Goal: Check status: Check status

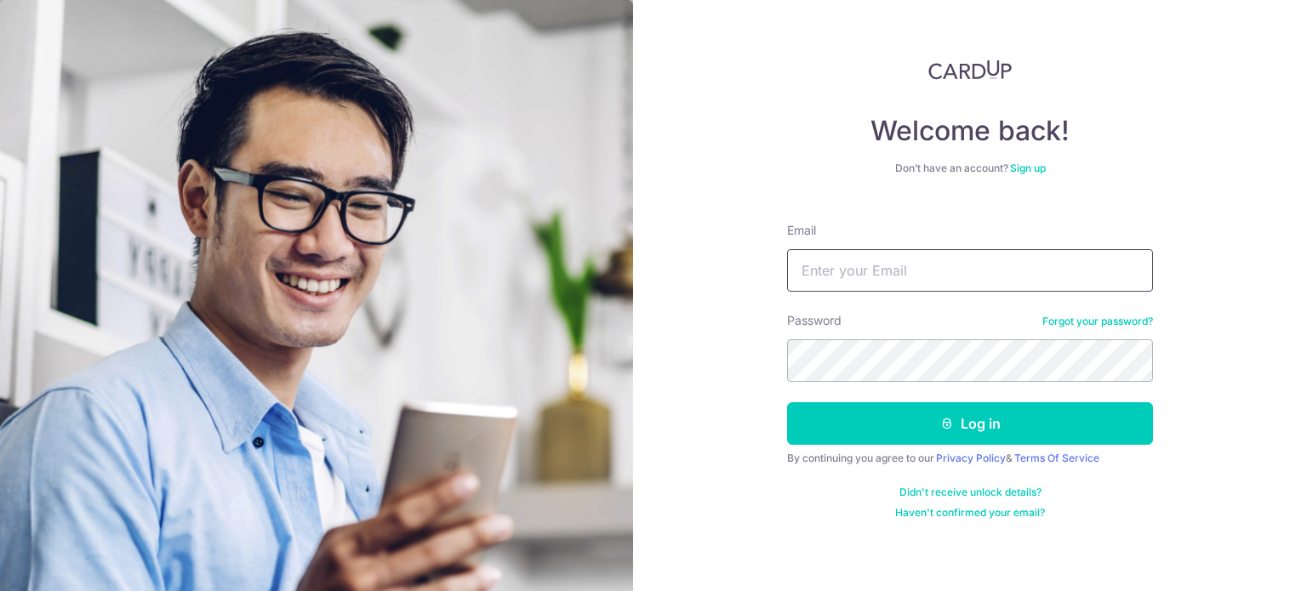
drag, startPoint x: 0, startPoint y: 0, endPoint x: 865, endPoint y: 275, distance: 907.3
click at [851, 288] on input "Email" at bounding box center [970, 270] width 366 height 43
type input "[EMAIL_ADDRESS][DOMAIN_NAME]"
click at [787, 403] on button "Log in" at bounding box center [970, 424] width 366 height 43
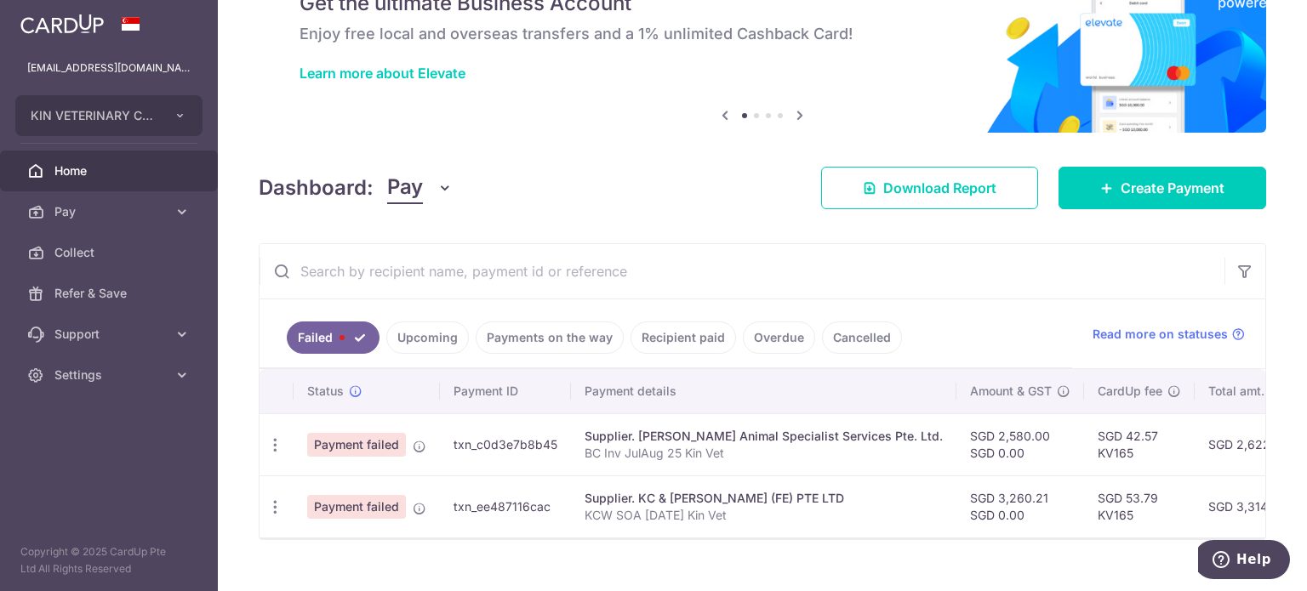
scroll to position [120, 0]
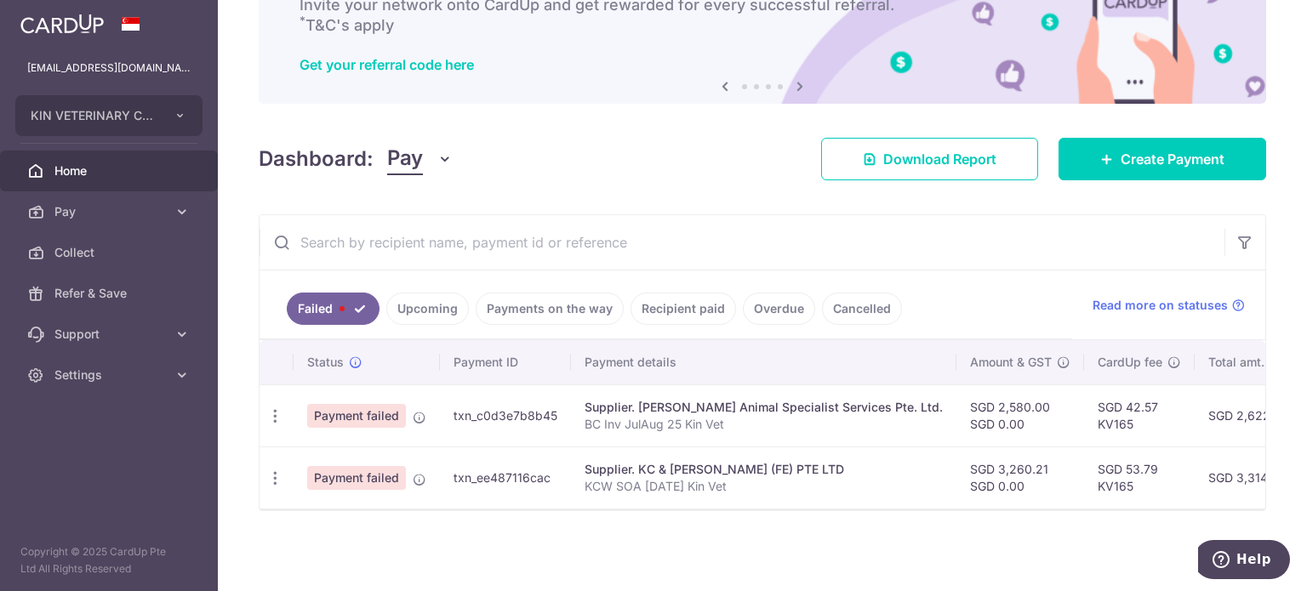
click at [565, 301] on link "Payments on the way" at bounding box center [550, 309] width 148 height 32
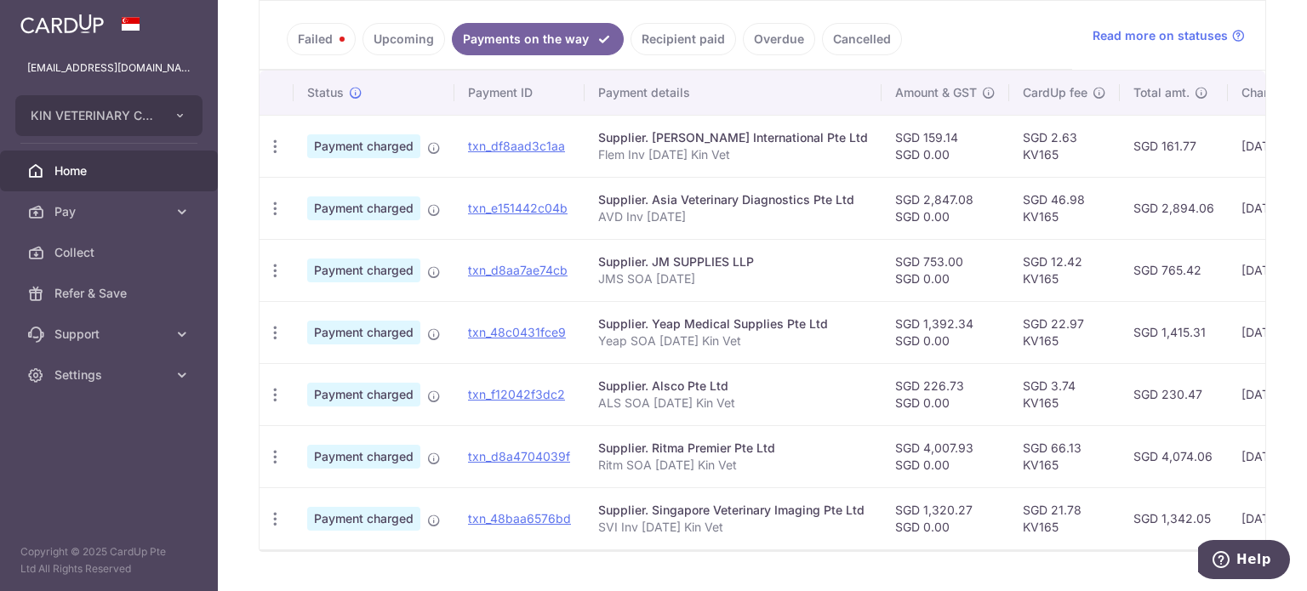
scroll to position [345, 0]
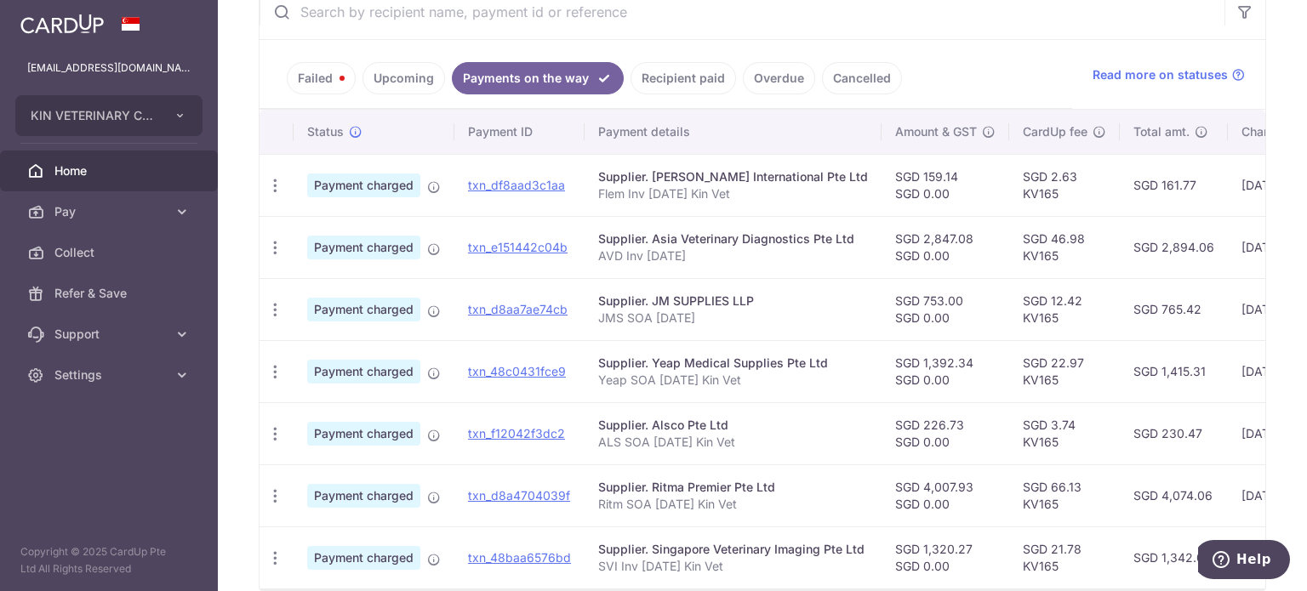
click at [700, 58] on ul "Failed Upcoming Payments on the way Recipient paid Overdue Cancelled" at bounding box center [666, 74] width 813 height 69
click at [700, 67] on link "Recipient paid" at bounding box center [684, 78] width 106 height 32
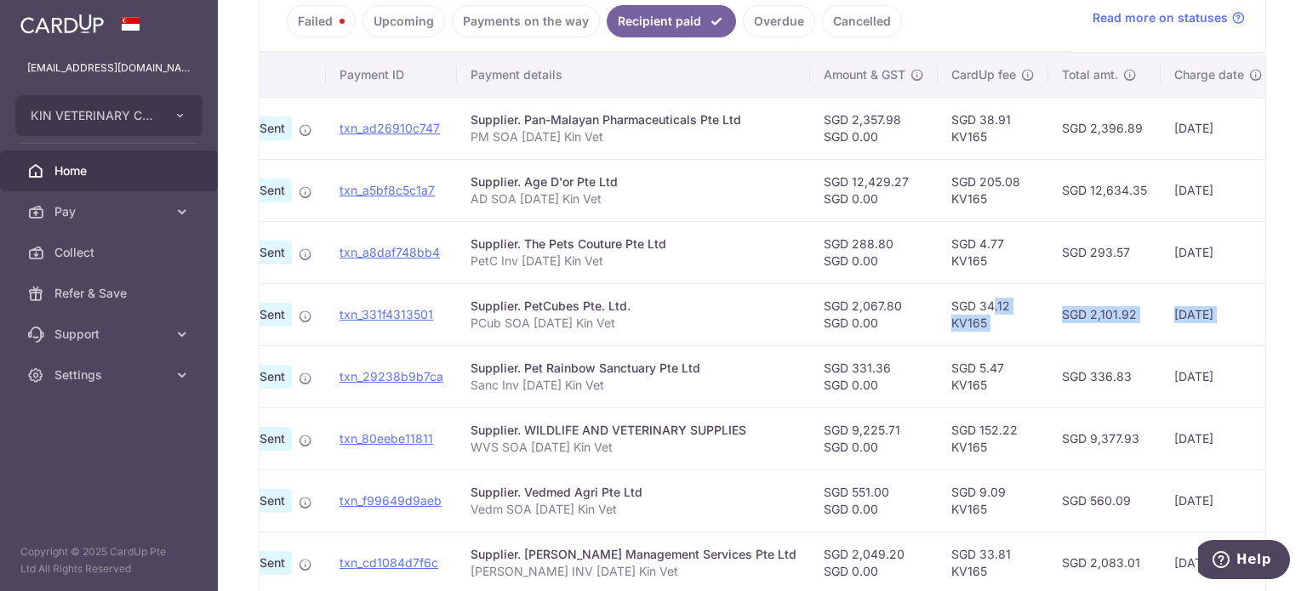
scroll to position [0, 294]
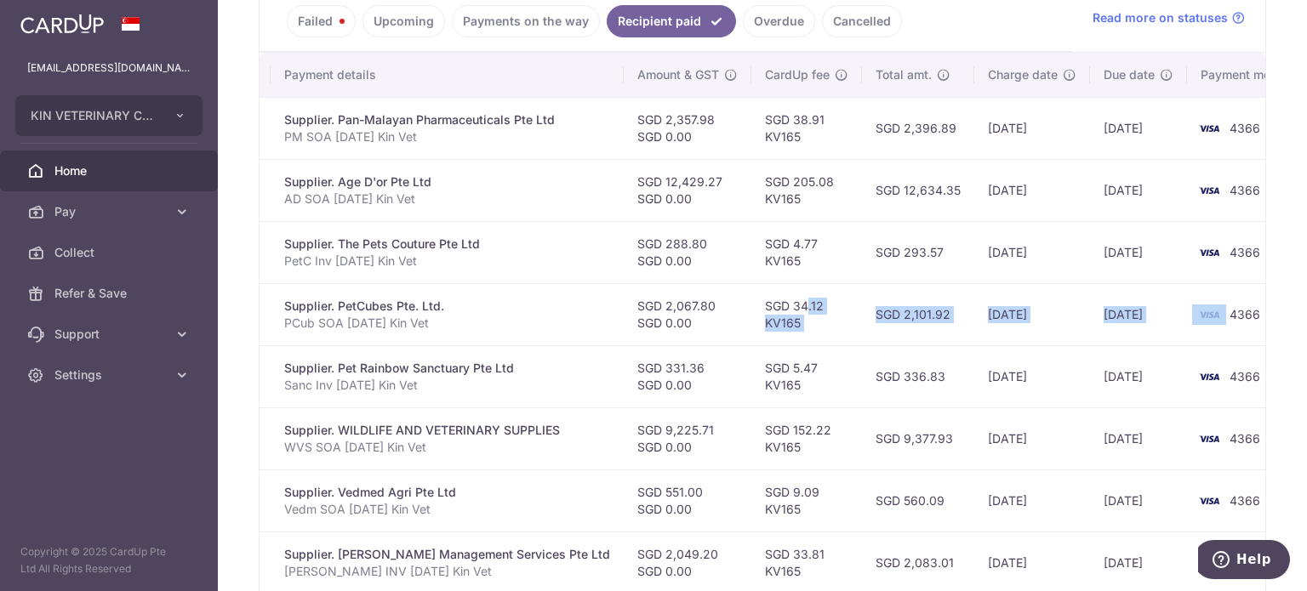
drag, startPoint x: 1076, startPoint y: 288, endPoint x: 1164, endPoint y: 306, distance: 90.1
click at [1164, 306] on tr "PDF Receipt Payment Sent txn_331f4313501 Supplier. PetCubes Pte. Ltd. PCub SOA …" at bounding box center [641, 314] width 1351 height 62
click at [1090, 317] on td "[DATE]" at bounding box center [1138, 314] width 97 height 62
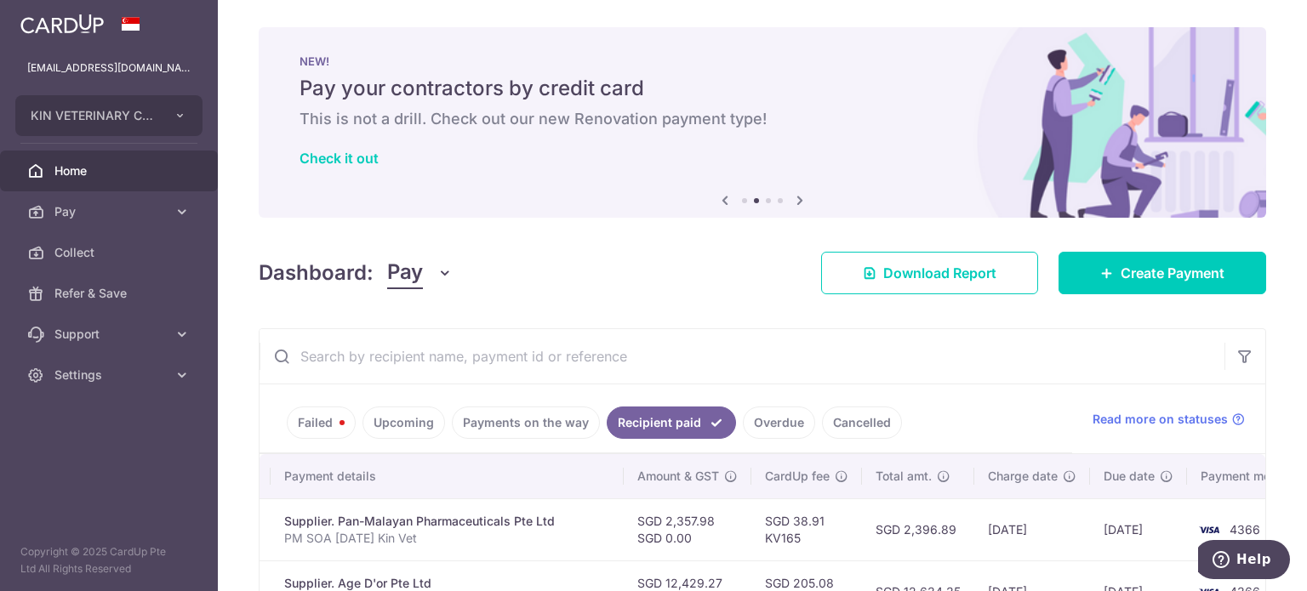
click at [306, 414] on link "Failed" at bounding box center [321, 423] width 69 height 32
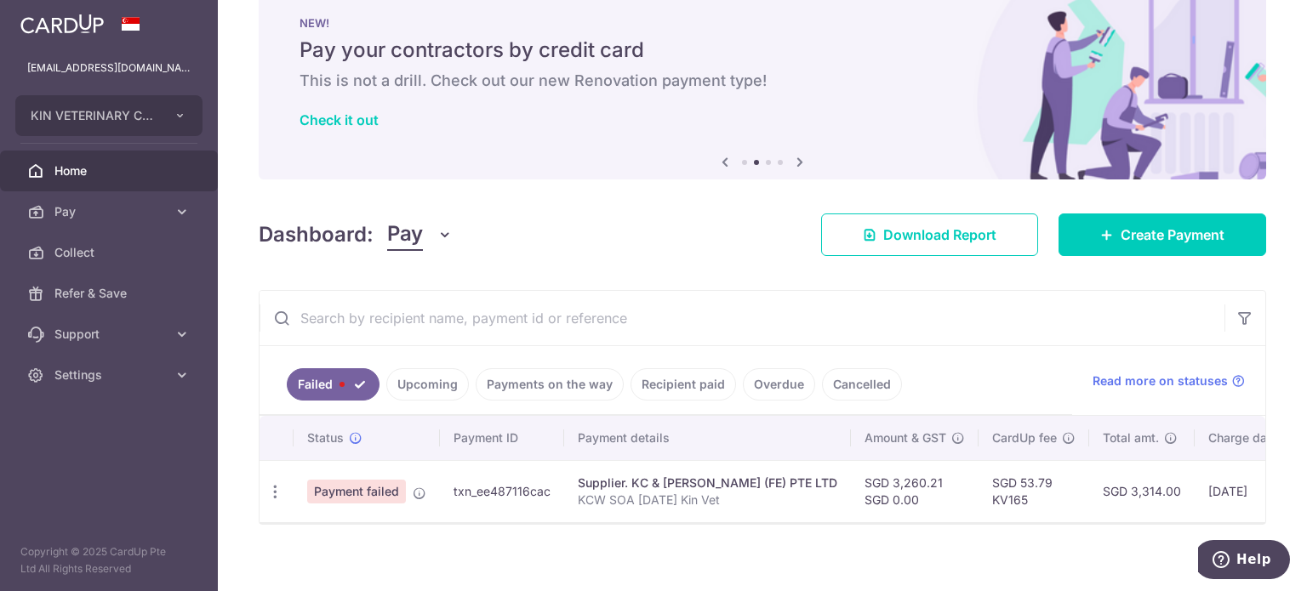
scroll to position [58, 0]
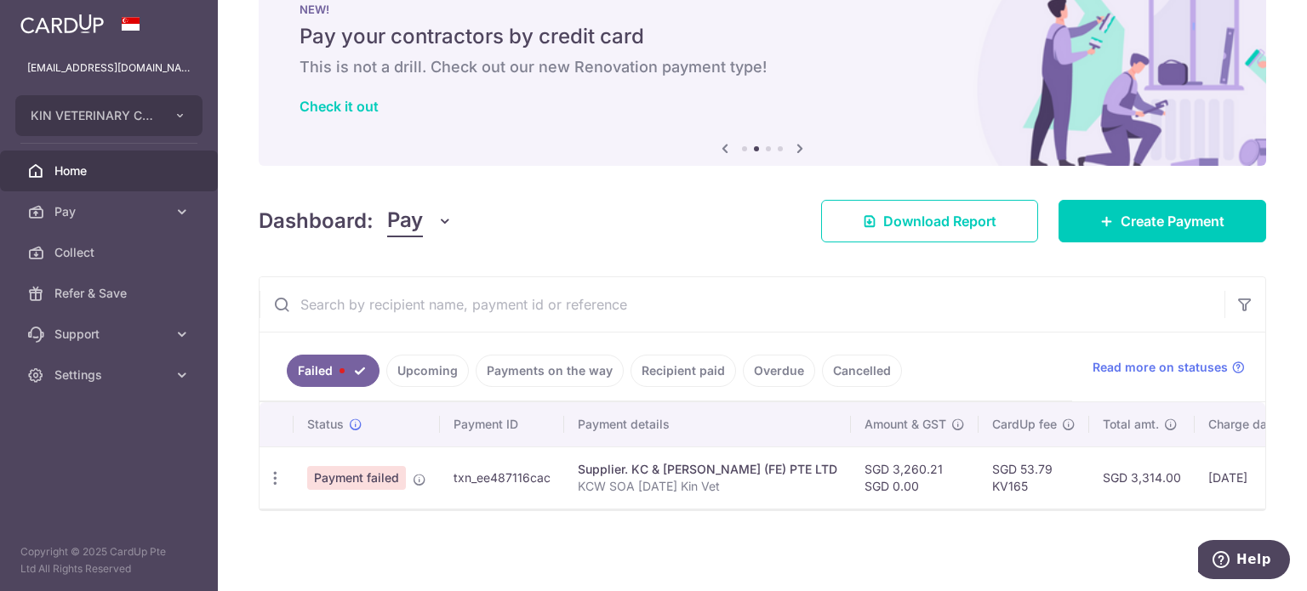
click at [854, 359] on link "Cancelled" at bounding box center [862, 371] width 80 height 32
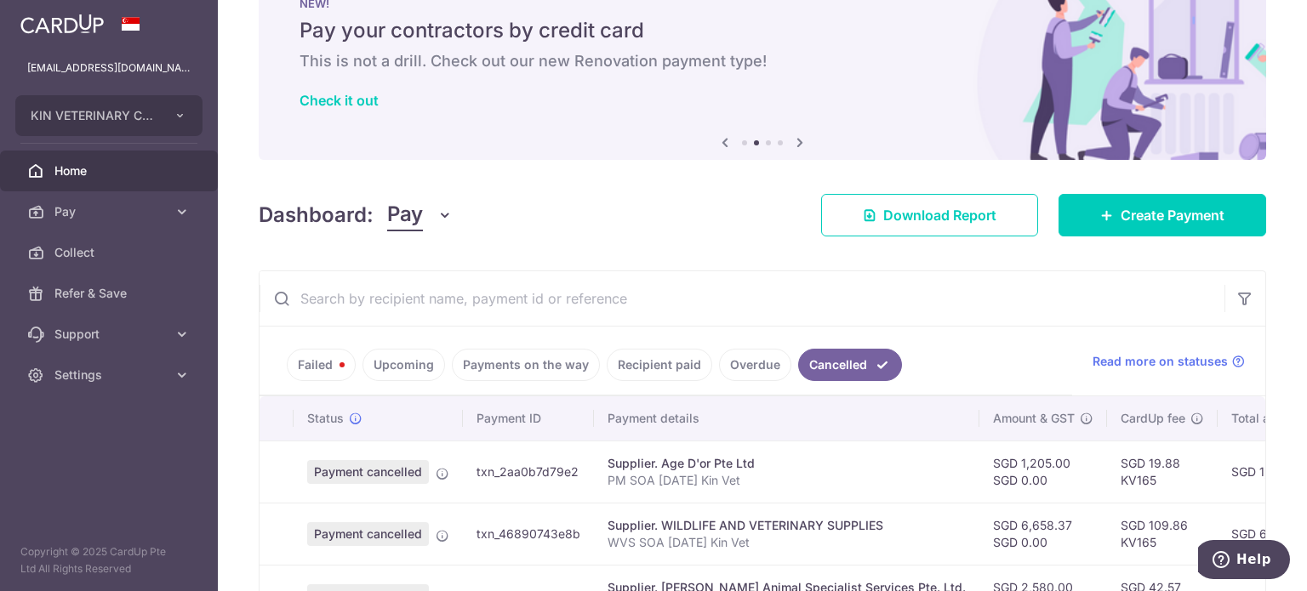
scroll to position [182, 0]
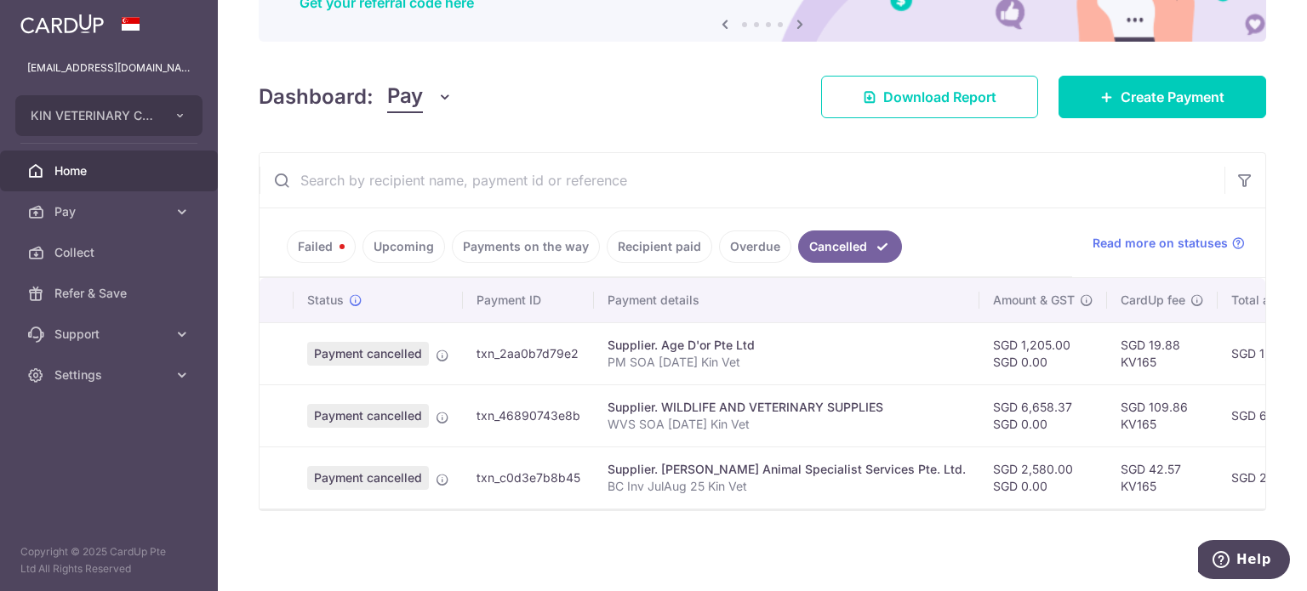
click at [310, 251] on link "Failed" at bounding box center [321, 247] width 69 height 32
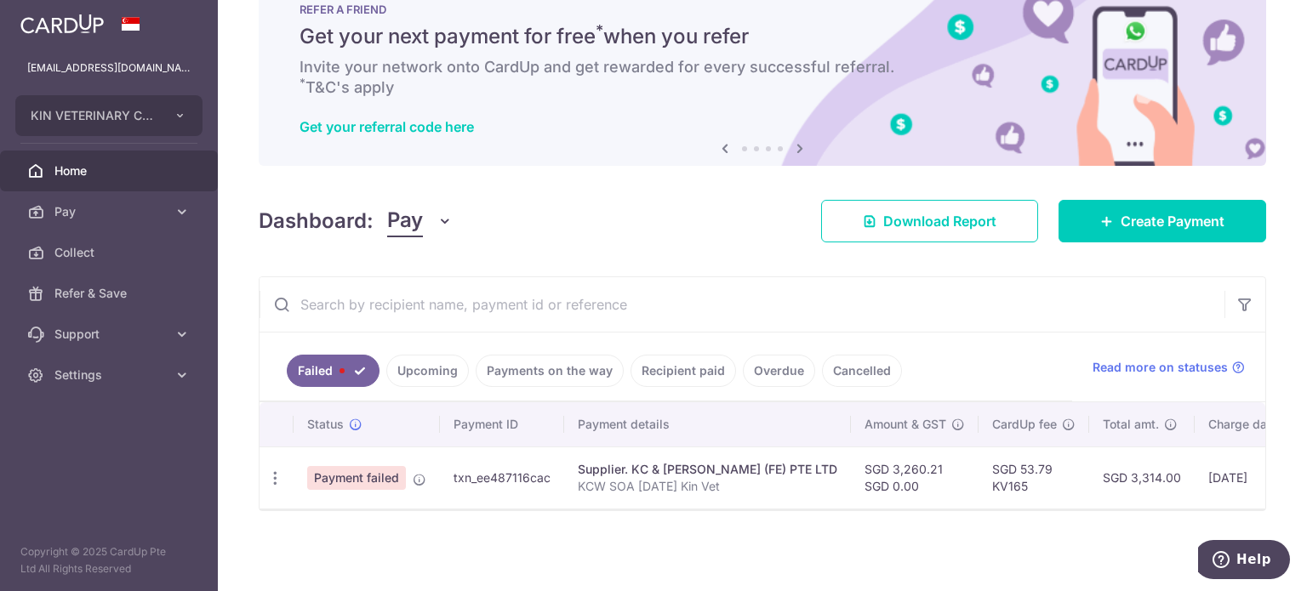
scroll to position [58, 0]
click at [371, 469] on span "Payment failed" at bounding box center [356, 478] width 99 height 24
click at [418, 477] on icon at bounding box center [420, 480] width 14 height 14
click at [278, 473] on icon "button" at bounding box center [275, 479] width 18 height 18
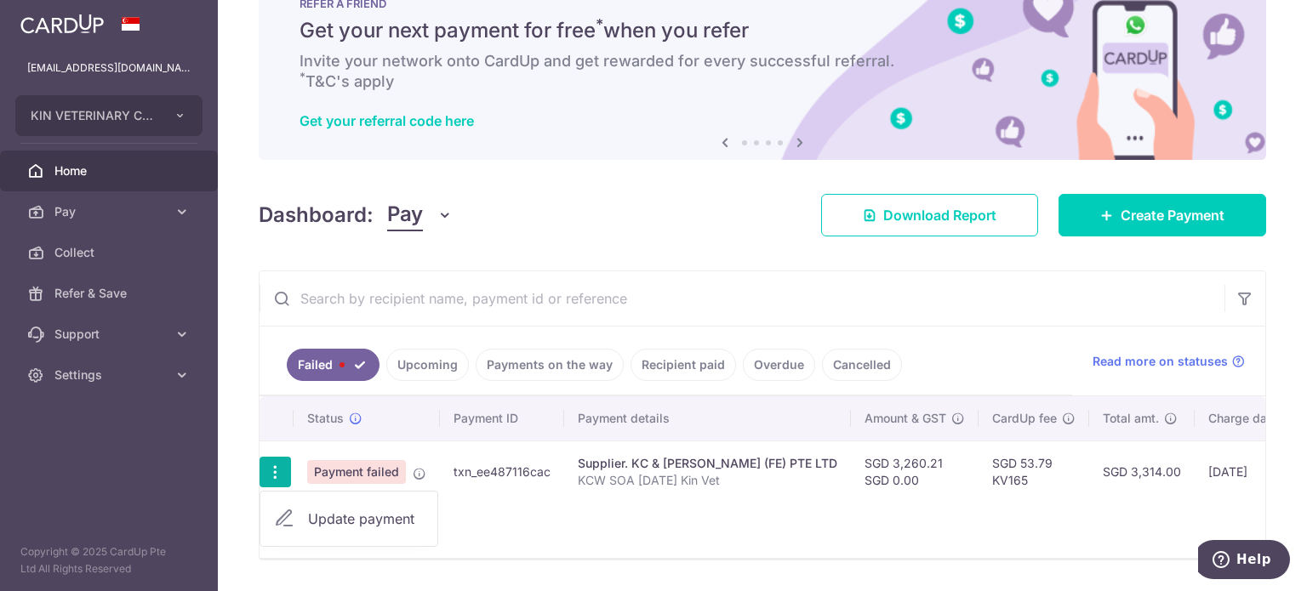
click at [357, 522] on span "Update payment" at bounding box center [366, 519] width 116 height 20
radio input "true"
type input "3,260.21"
type input "0.00"
type input "KCW SOA [DATE] Kin Vet"
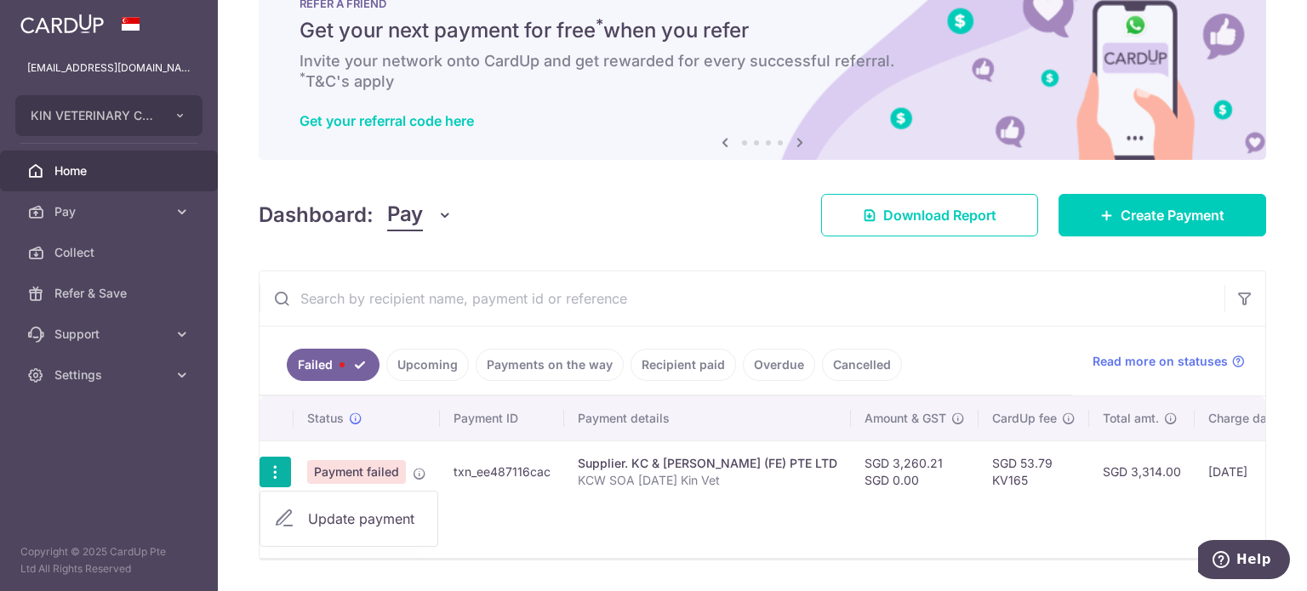
type input "KCW SOA [DATE]"
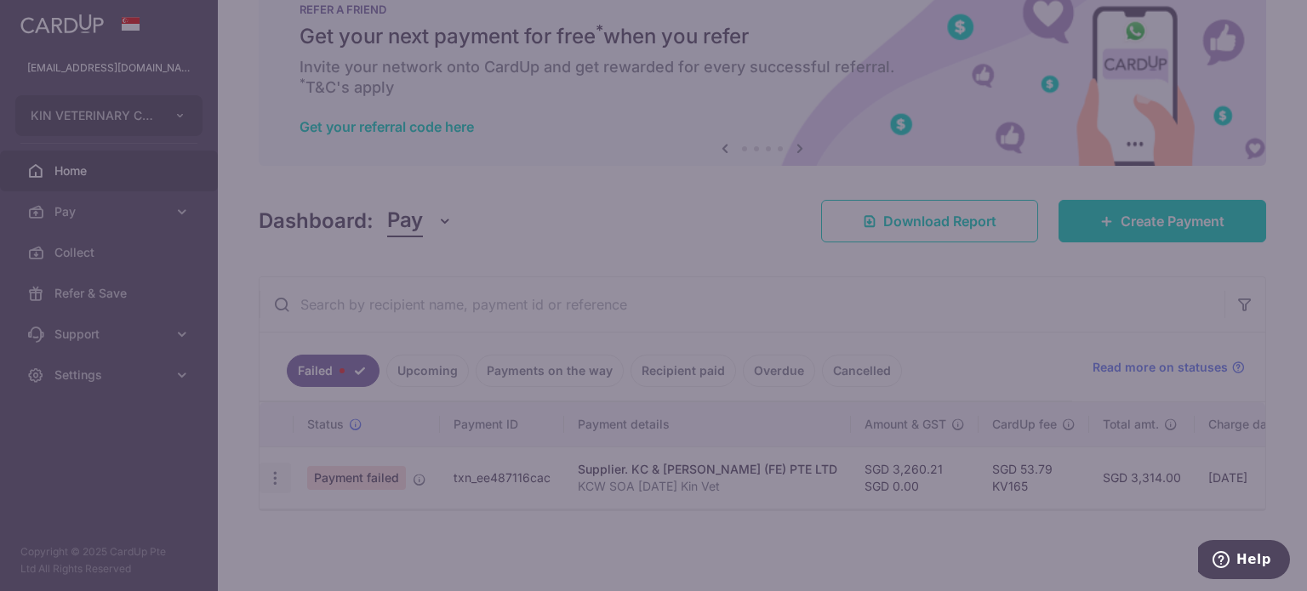
type input "KV165"
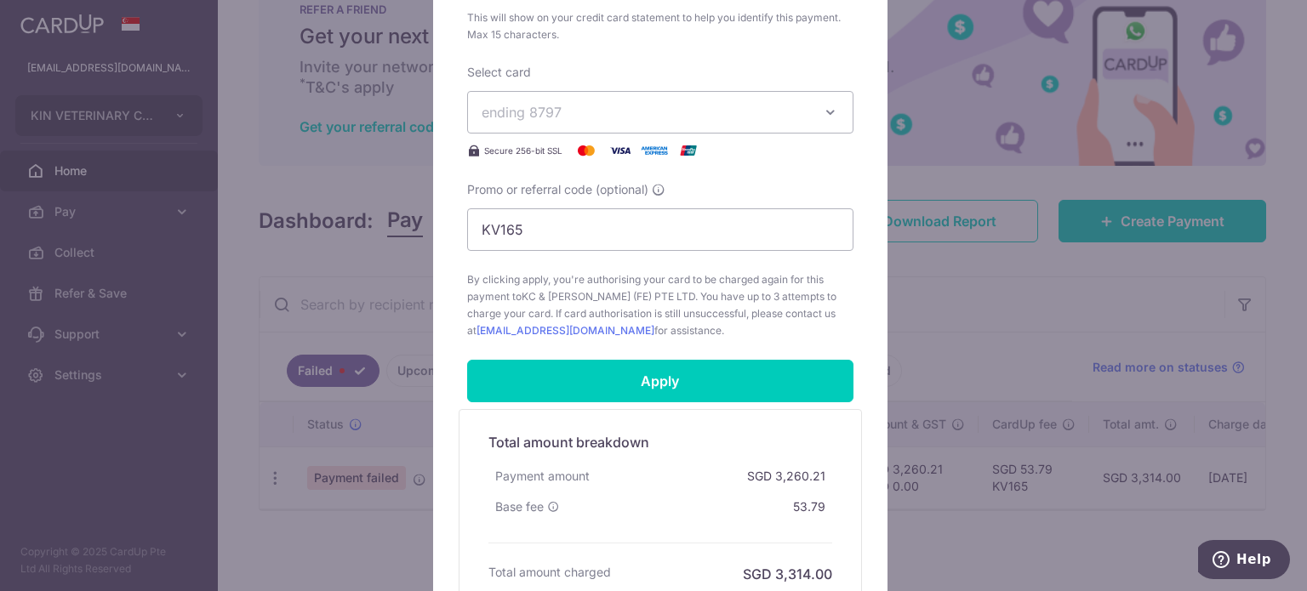
scroll to position [928, 0]
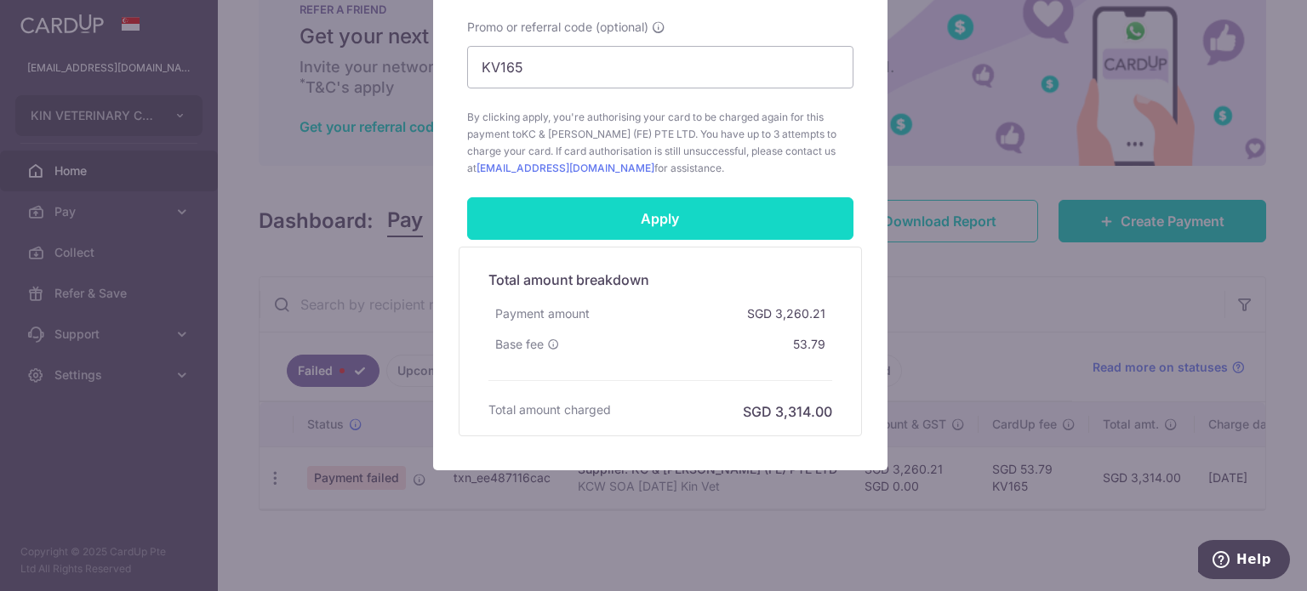
click at [722, 223] on input "Apply" at bounding box center [660, 218] width 386 height 43
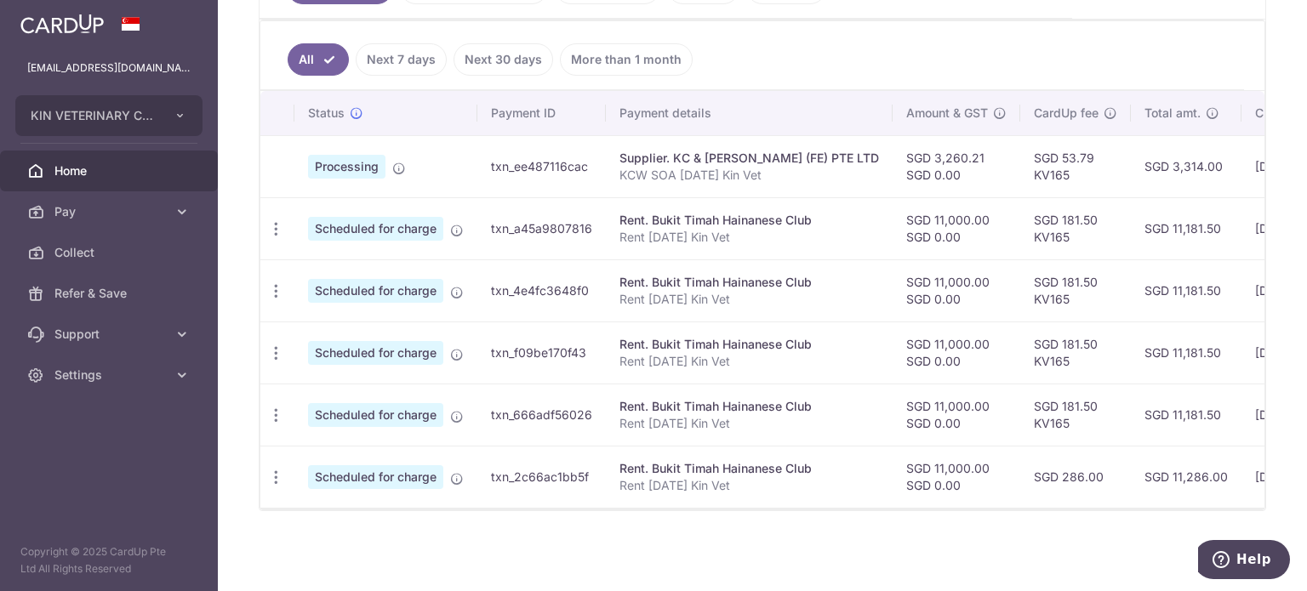
scroll to position [269, 0]
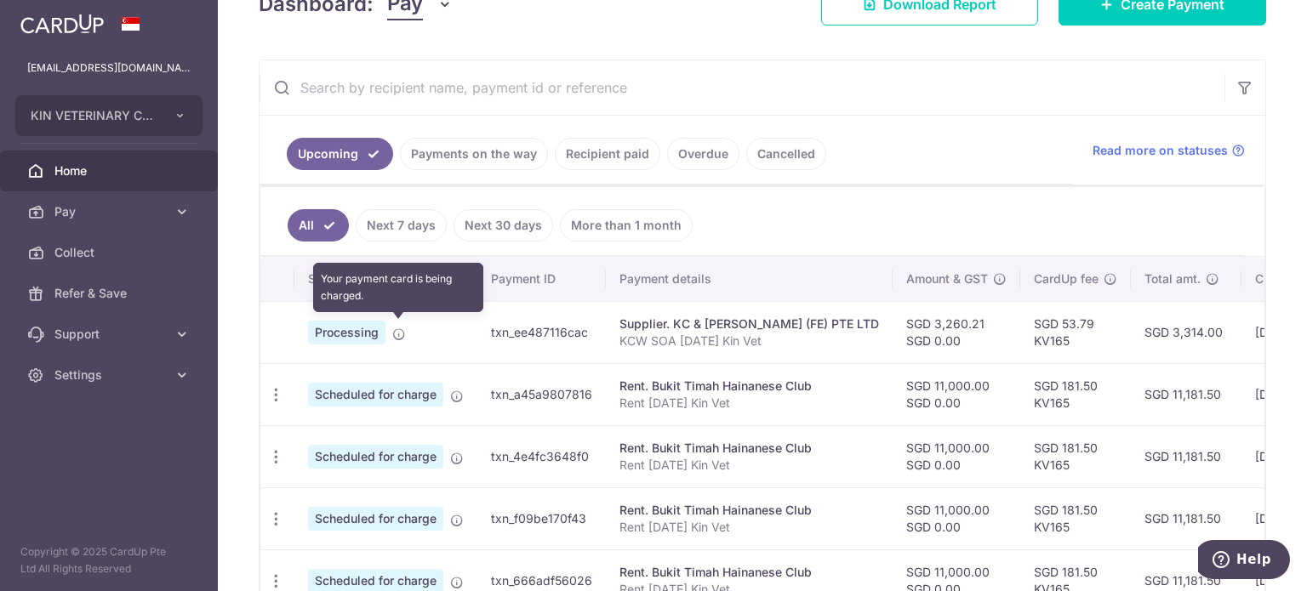
click at [397, 329] on icon at bounding box center [399, 335] width 14 height 14
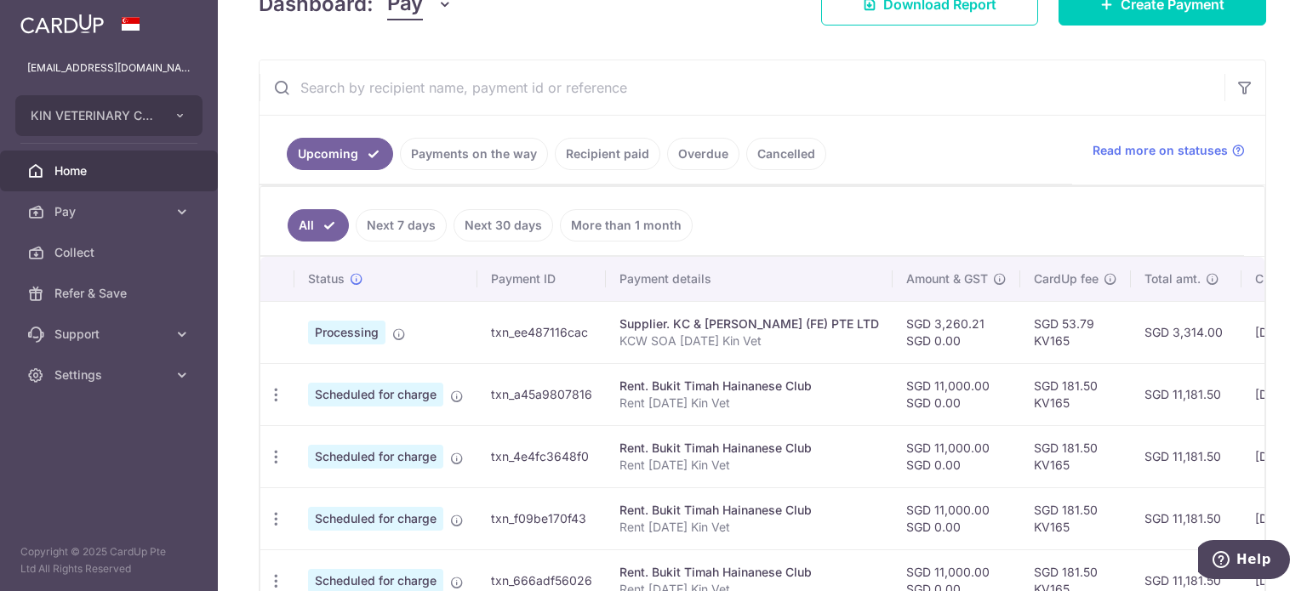
click at [347, 343] on td "Processing" at bounding box center [385, 332] width 183 height 62
click at [363, 323] on span "Processing" at bounding box center [346, 333] width 77 height 24
click at [433, 327] on td "Processing Your payment card is being charged." at bounding box center [385, 332] width 183 height 62
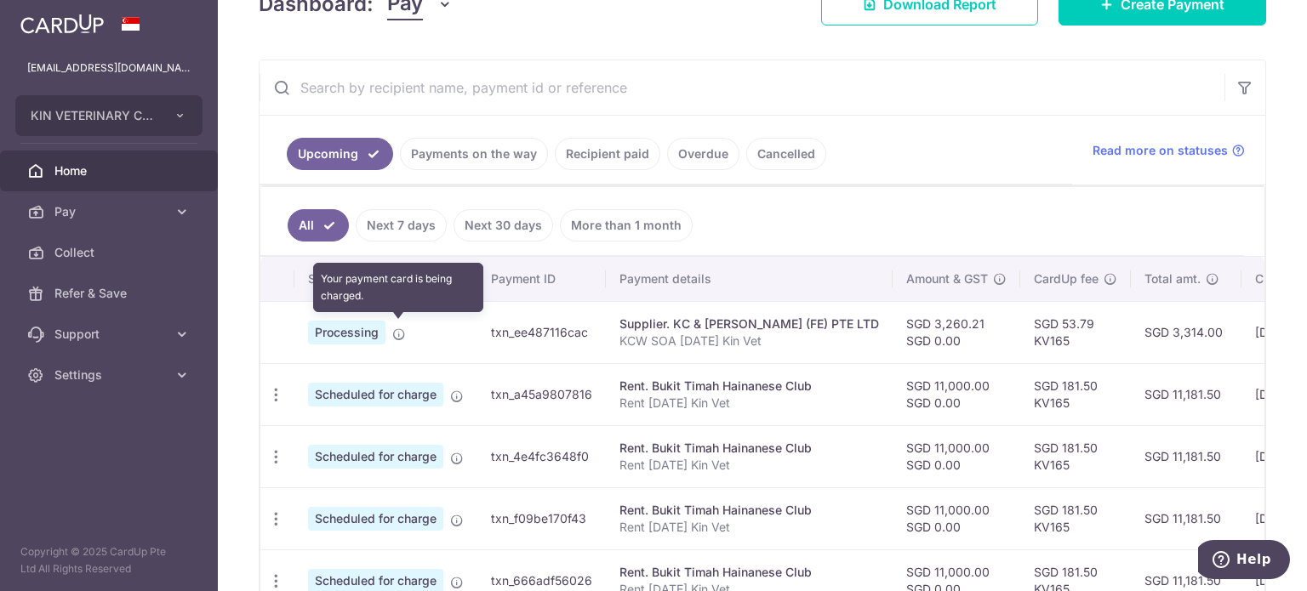
click at [399, 329] on icon at bounding box center [399, 335] width 14 height 14
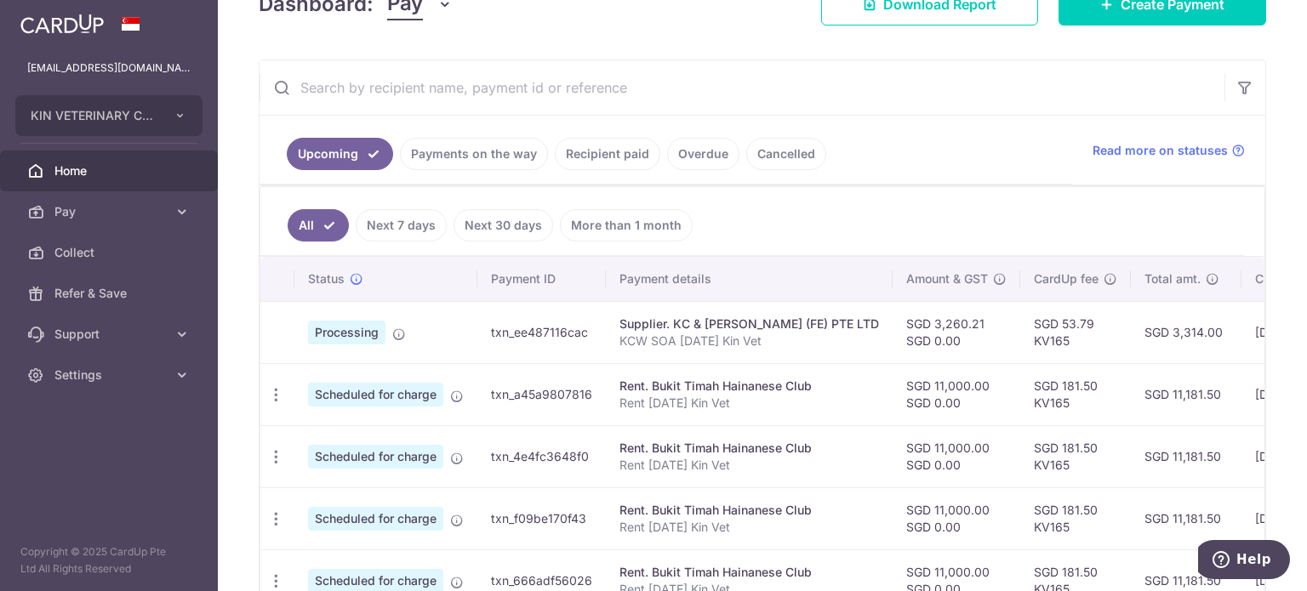
click at [334, 330] on span "Processing" at bounding box center [346, 333] width 77 height 24
click at [391, 316] on td "Processing" at bounding box center [385, 332] width 183 height 62
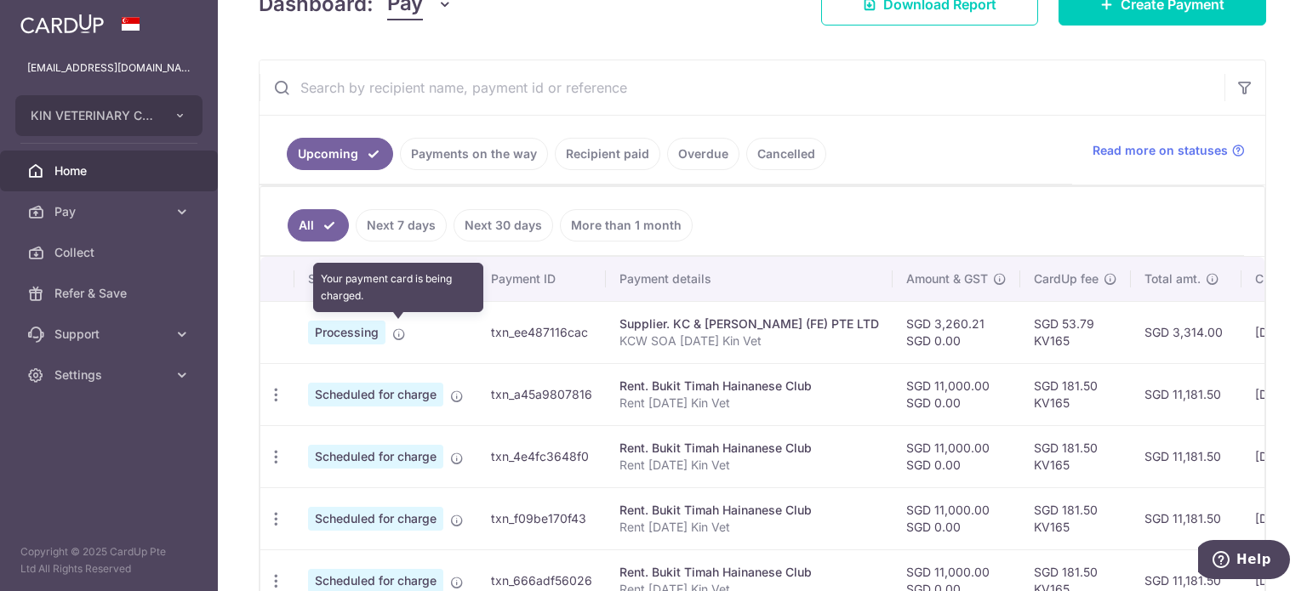
click at [398, 328] on icon at bounding box center [399, 335] width 14 height 14
click at [399, 333] on icon at bounding box center [399, 335] width 14 height 14
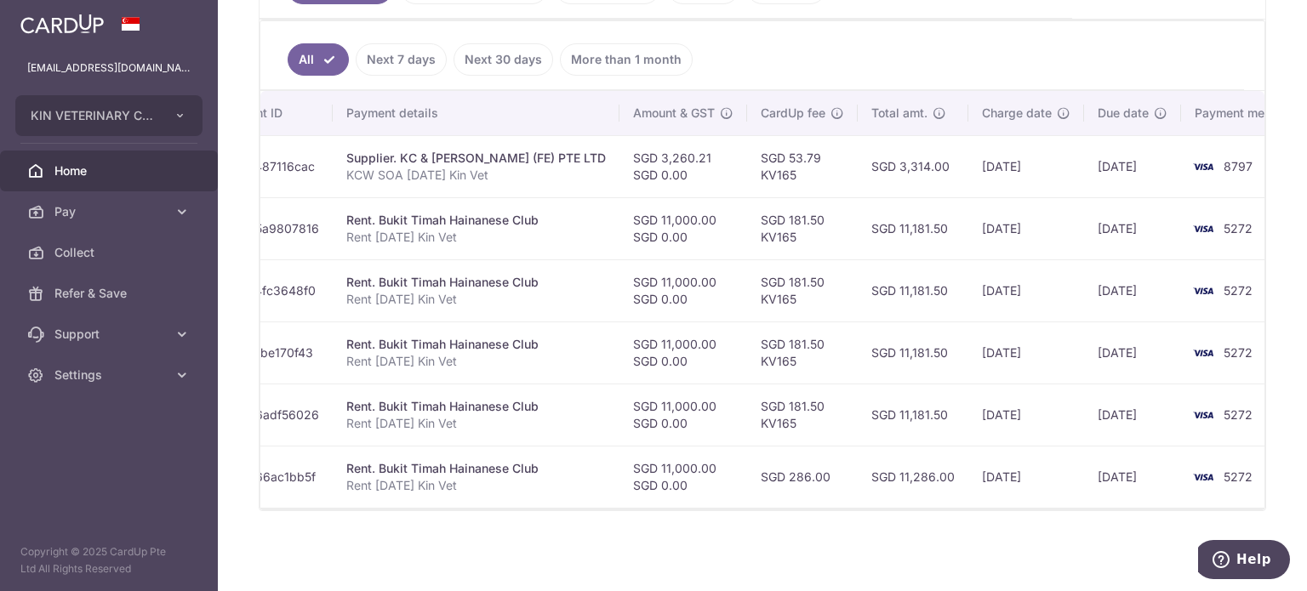
scroll to position [0, 0]
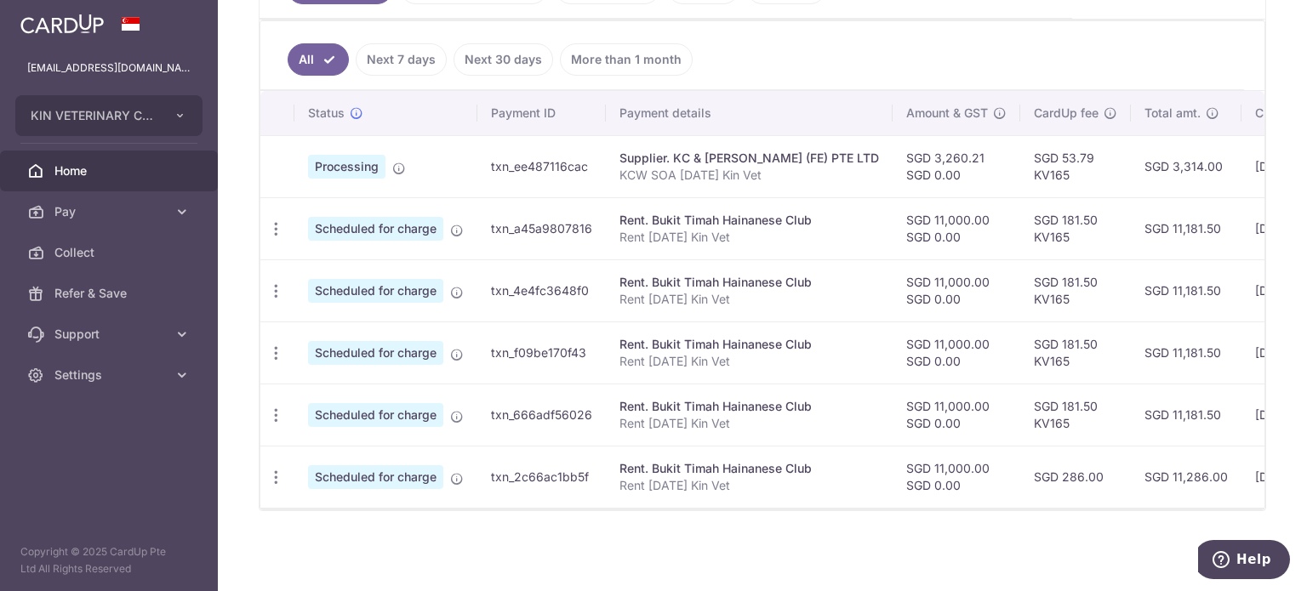
click at [410, 165] on td "Processing" at bounding box center [385, 166] width 183 height 62
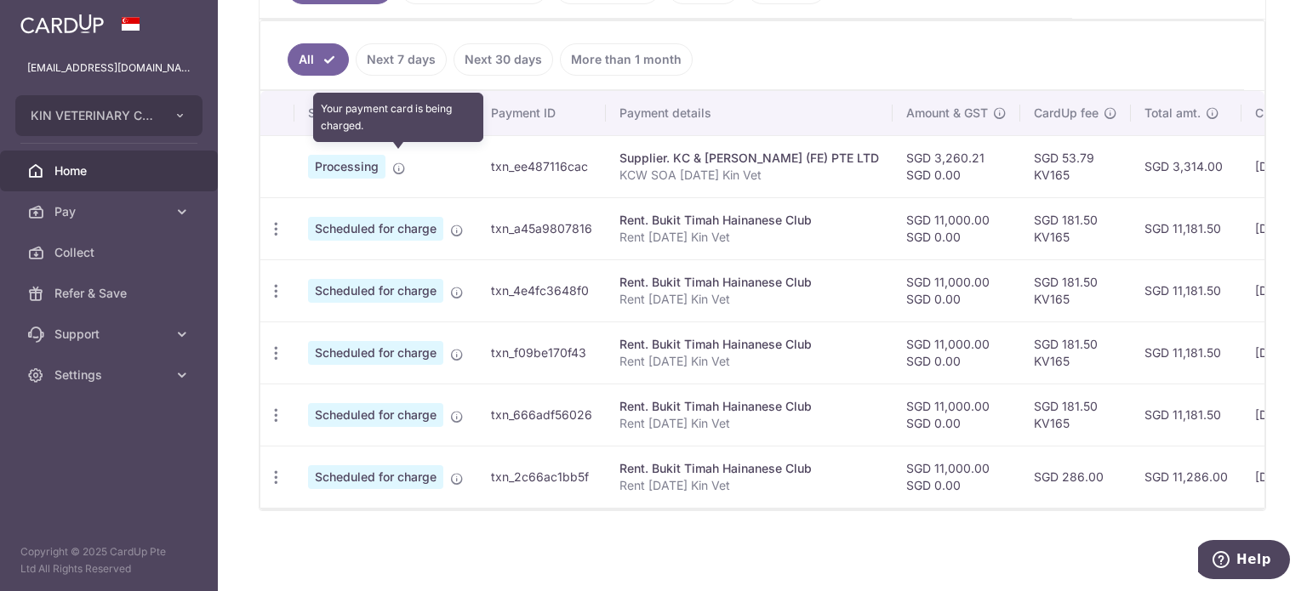
click at [401, 162] on icon at bounding box center [399, 169] width 14 height 14
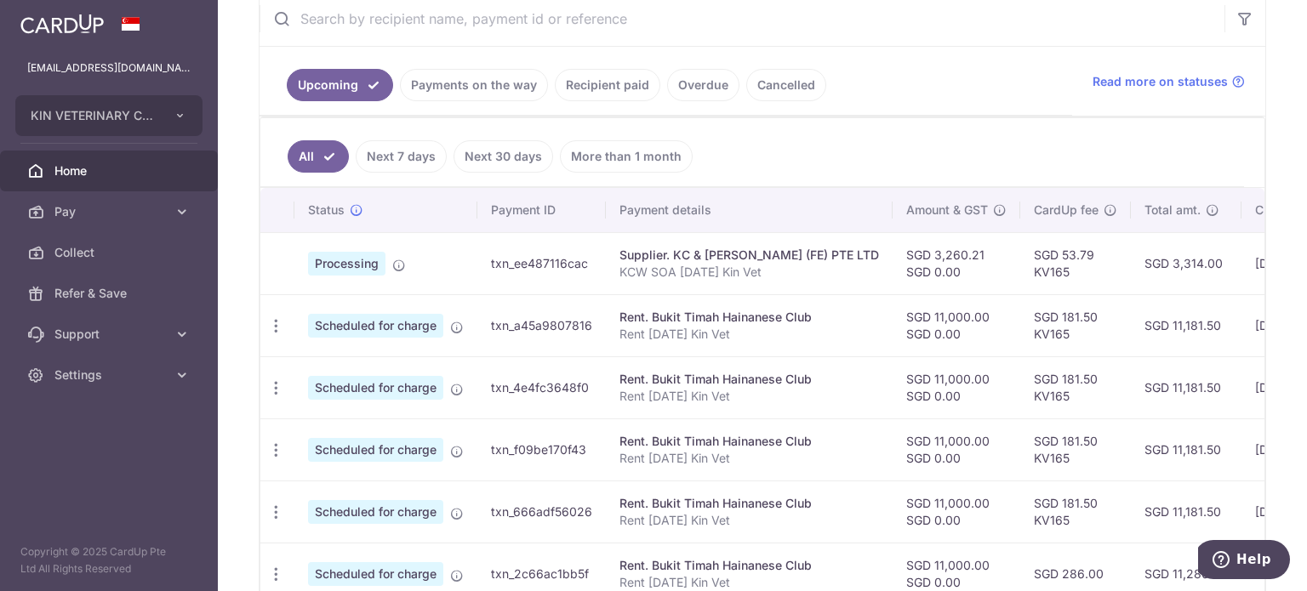
scroll to position [354, 0]
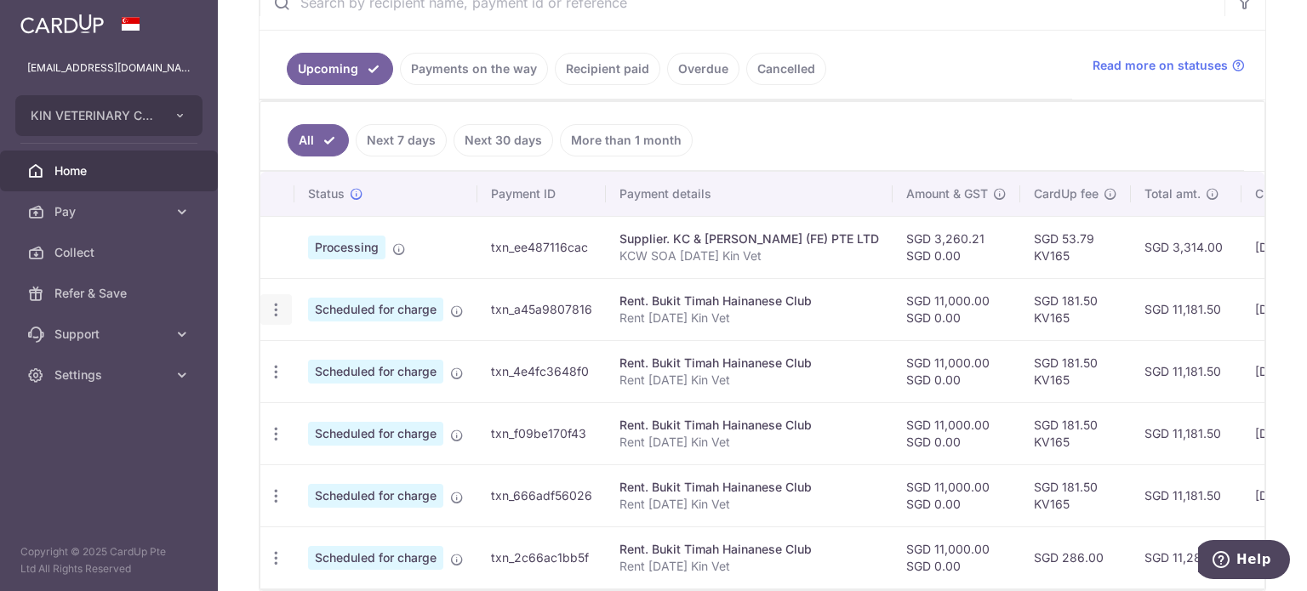
click at [275, 305] on icon "button" at bounding box center [276, 310] width 18 height 18
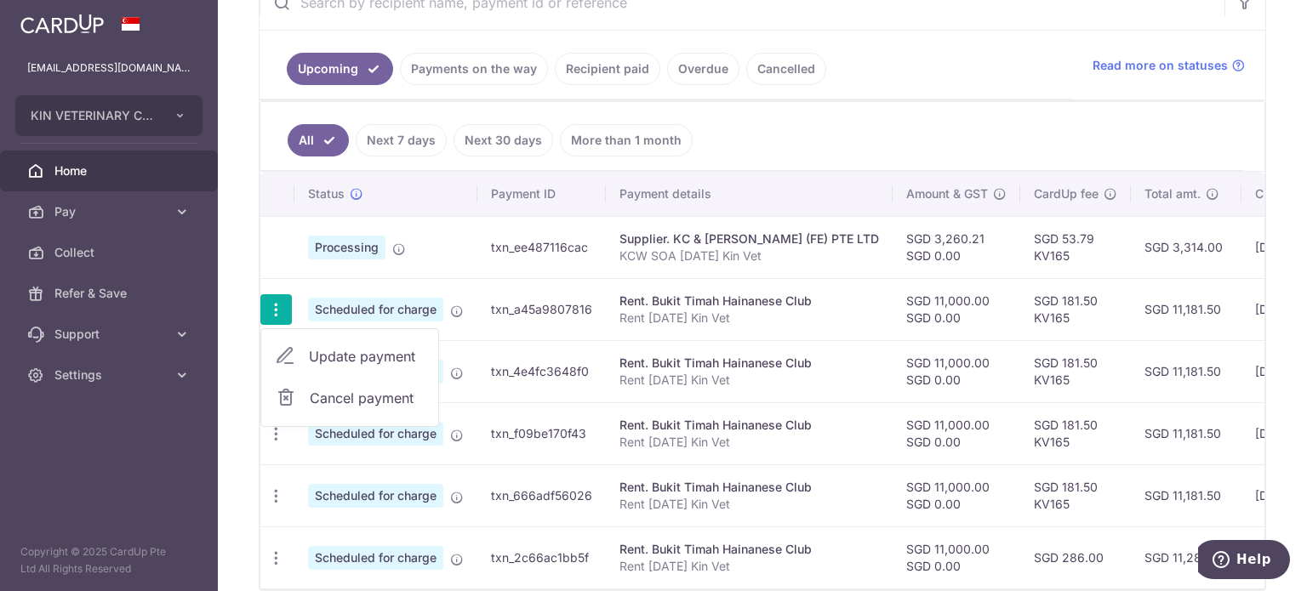
click at [275, 305] on icon "button" at bounding box center [276, 310] width 18 height 18
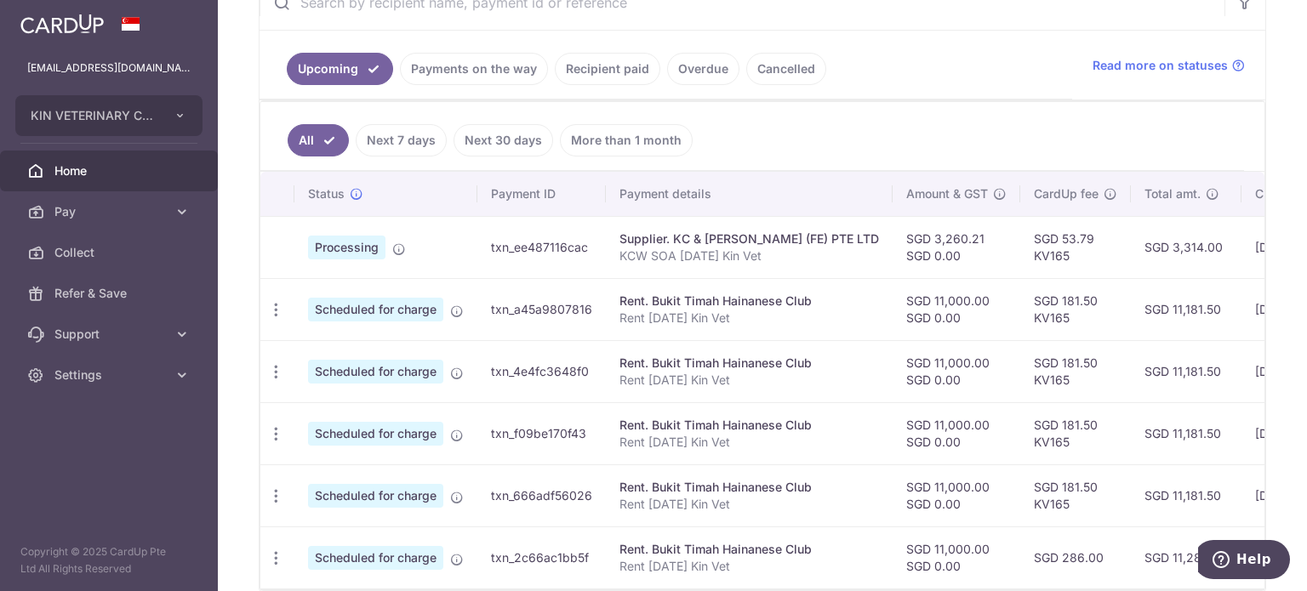
click at [381, 242] on span "Processing" at bounding box center [346, 248] width 77 height 24
click at [371, 239] on span "Processing" at bounding box center [346, 248] width 77 height 24
click at [386, 249] on td "Processing" at bounding box center [385, 247] width 183 height 62
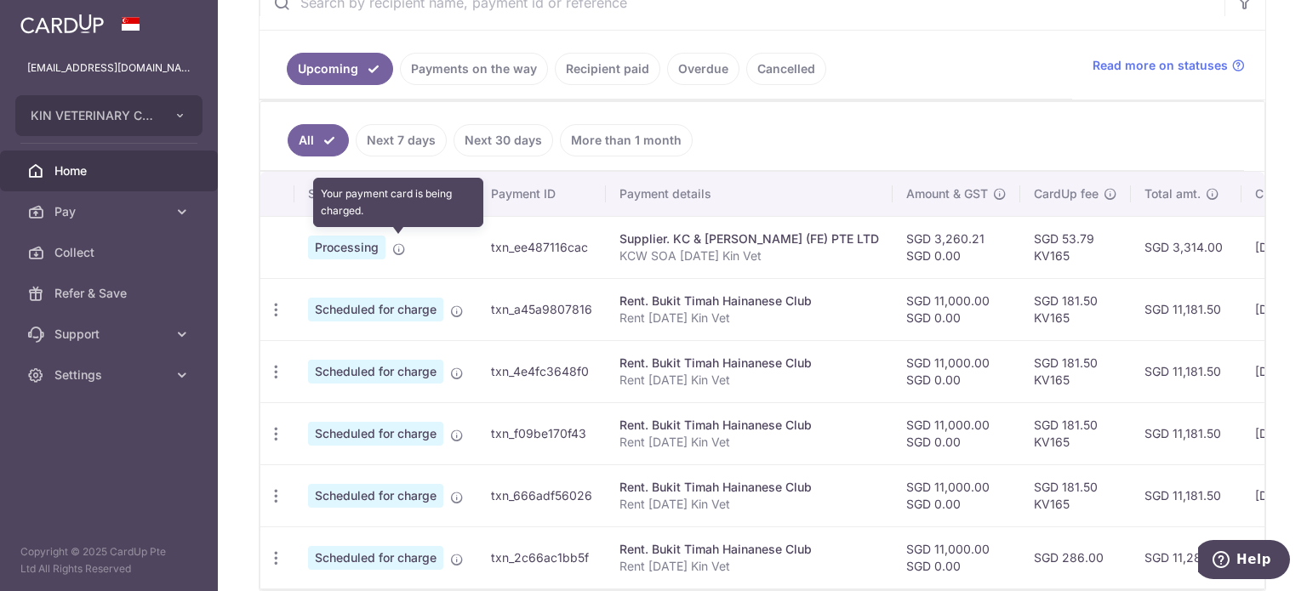
click at [395, 248] on icon at bounding box center [399, 250] width 14 height 14
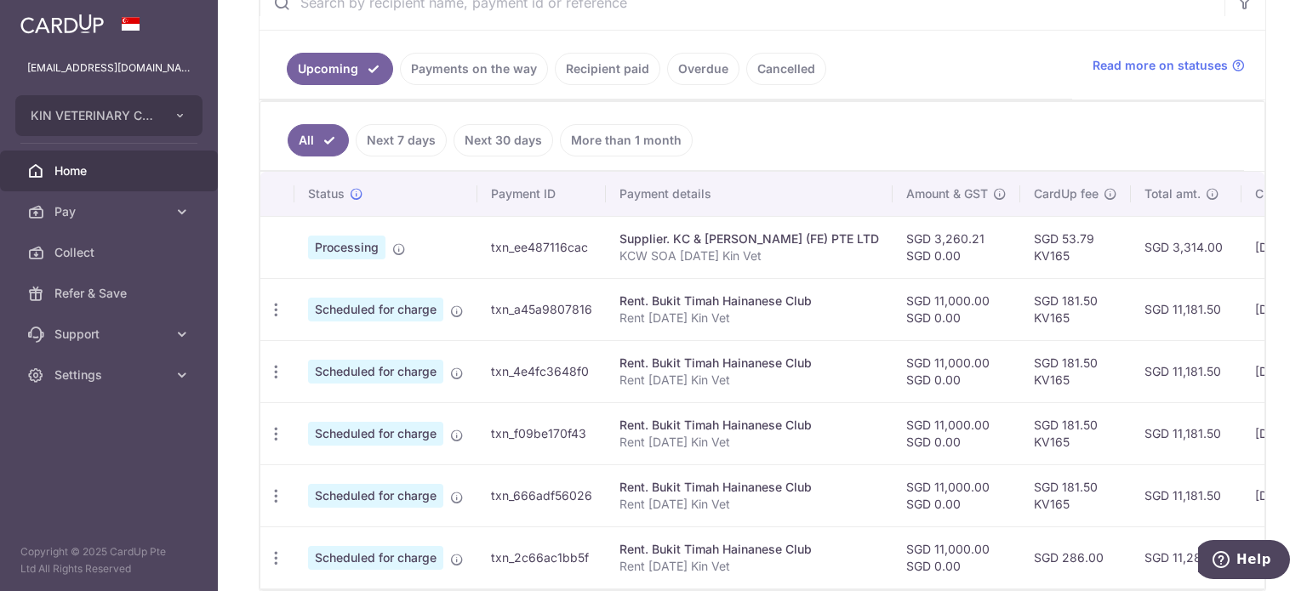
click at [316, 239] on span "Processing" at bounding box center [346, 248] width 77 height 24
click at [278, 304] on icon "button" at bounding box center [276, 310] width 18 height 18
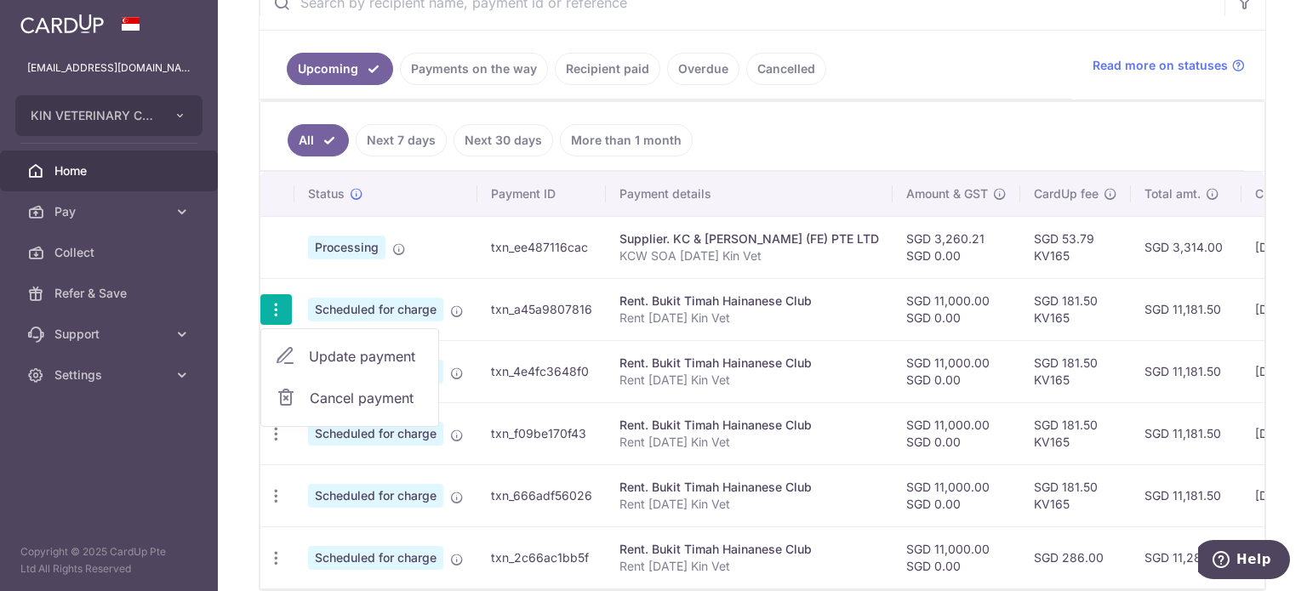
click at [262, 248] on td at bounding box center [277, 247] width 34 height 62
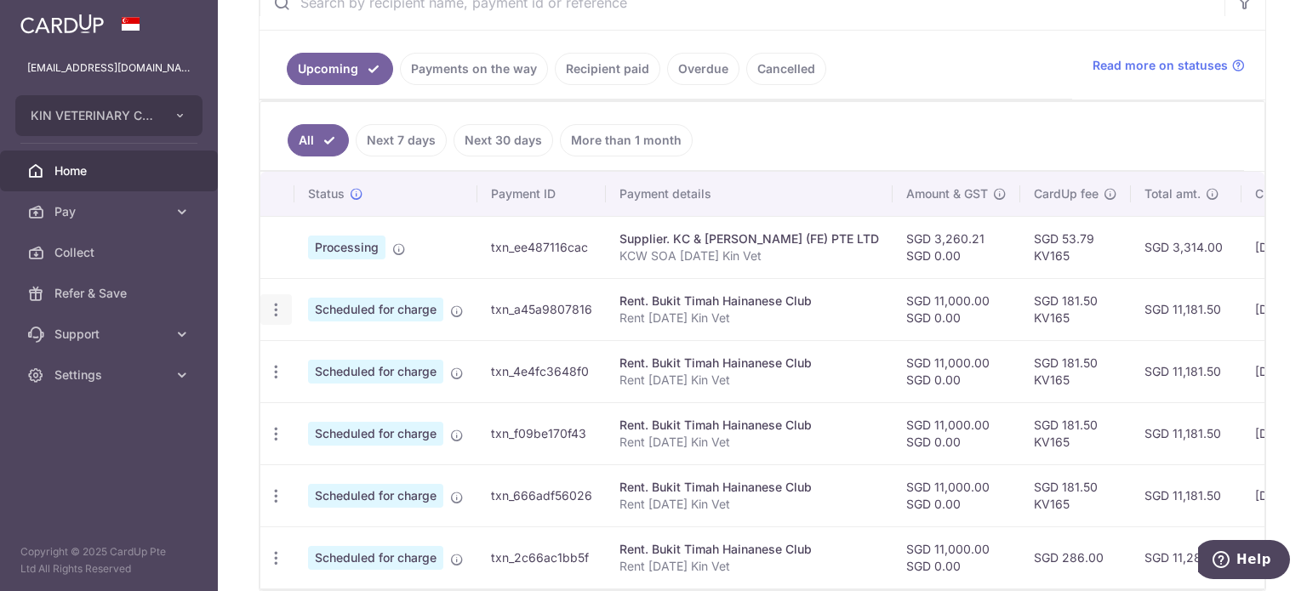
click at [269, 305] on icon "button" at bounding box center [276, 310] width 18 height 18
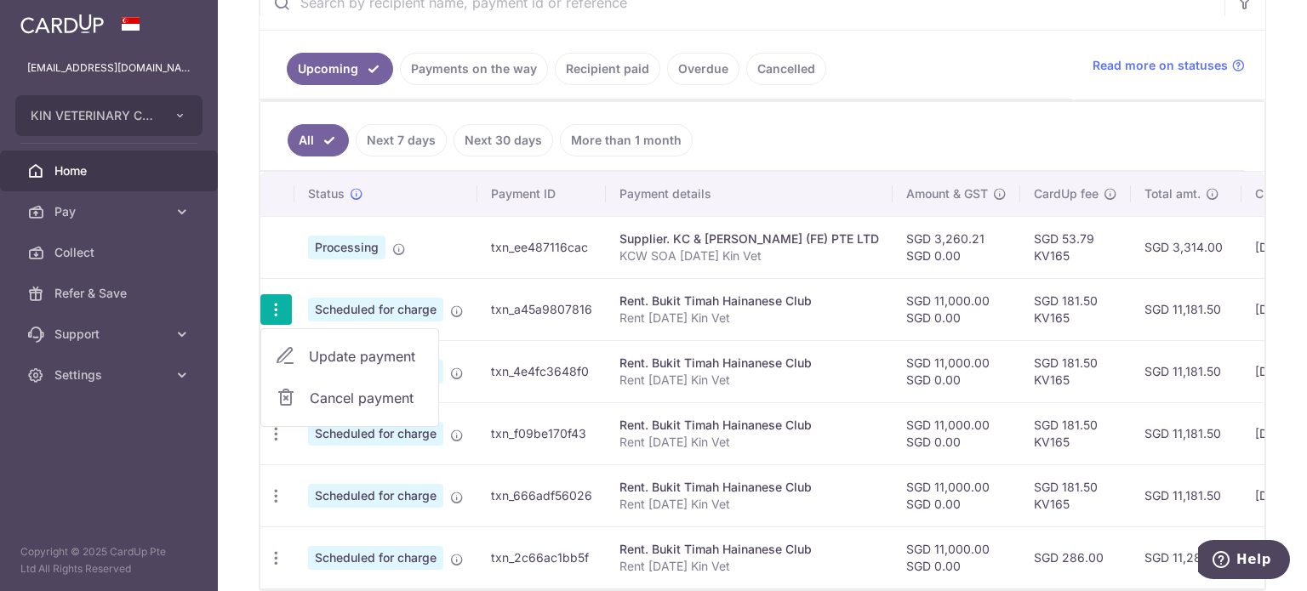
click at [361, 255] on td "Processing" at bounding box center [385, 247] width 183 height 62
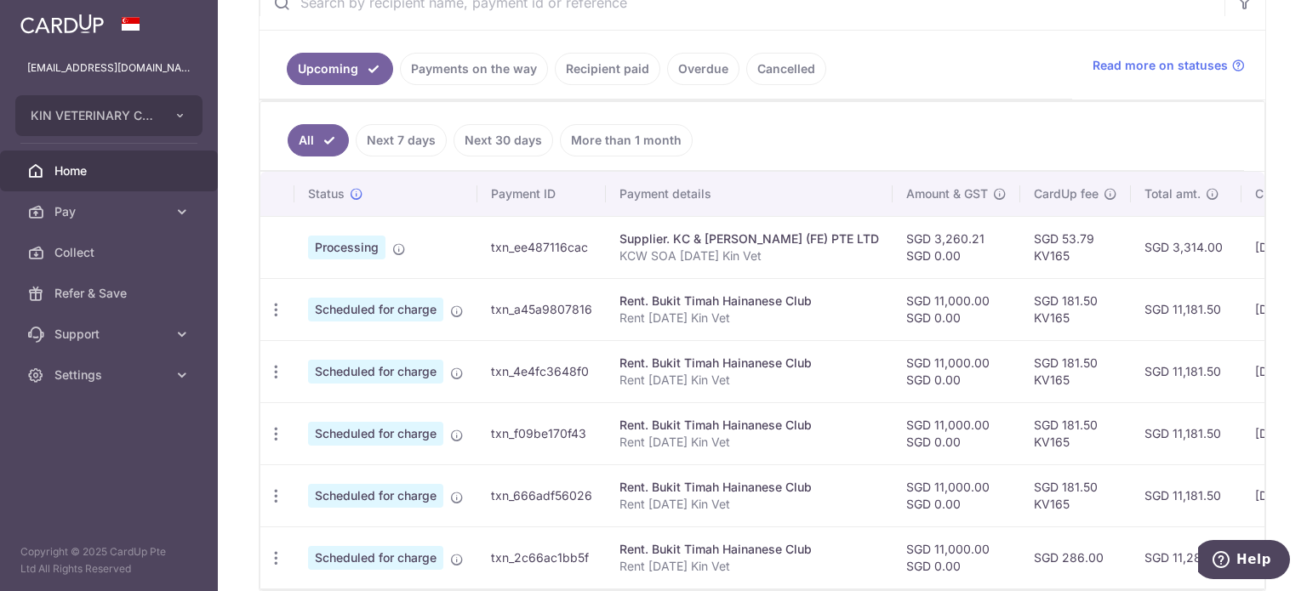
click at [766, 73] on link "Cancelled" at bounding box center [786, 69] width 80 height 32
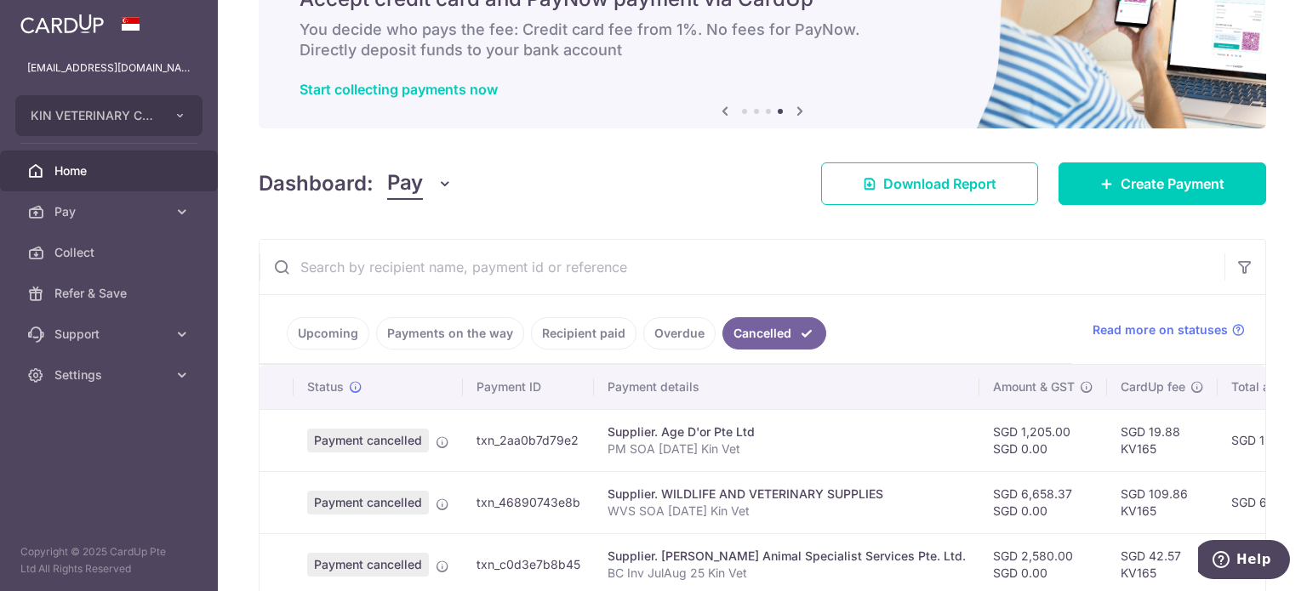
scroll to position [182, 0]
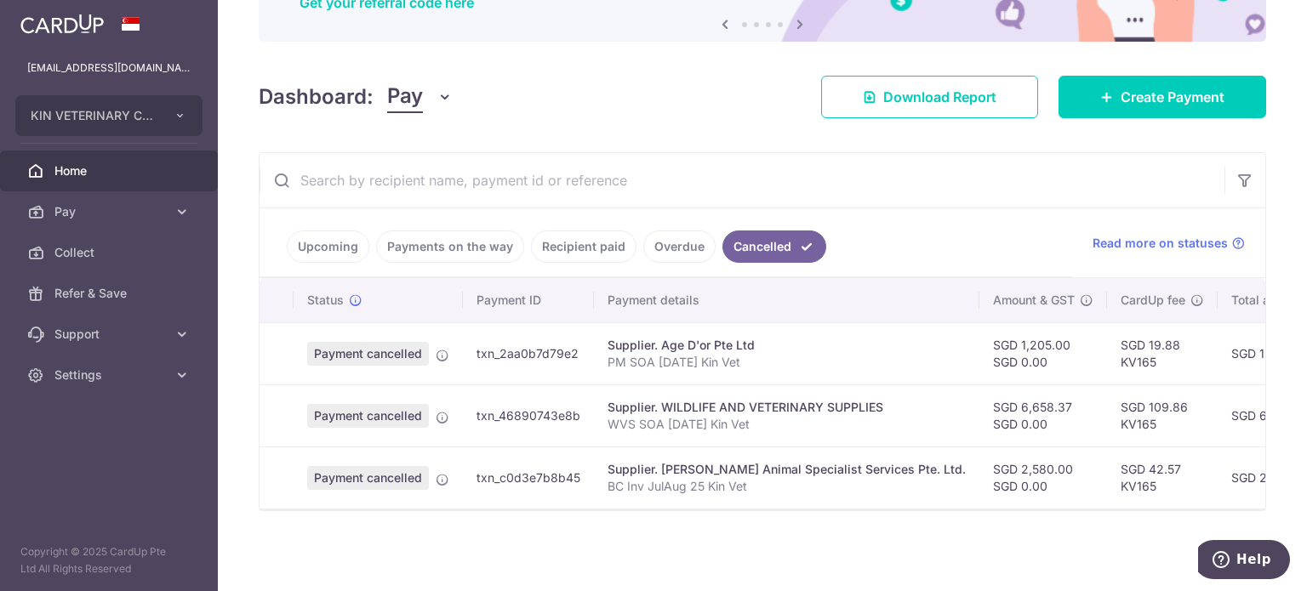
click at [327, 234] on link "Upcoming" at bounding box center [328, 247] width 83 height 32
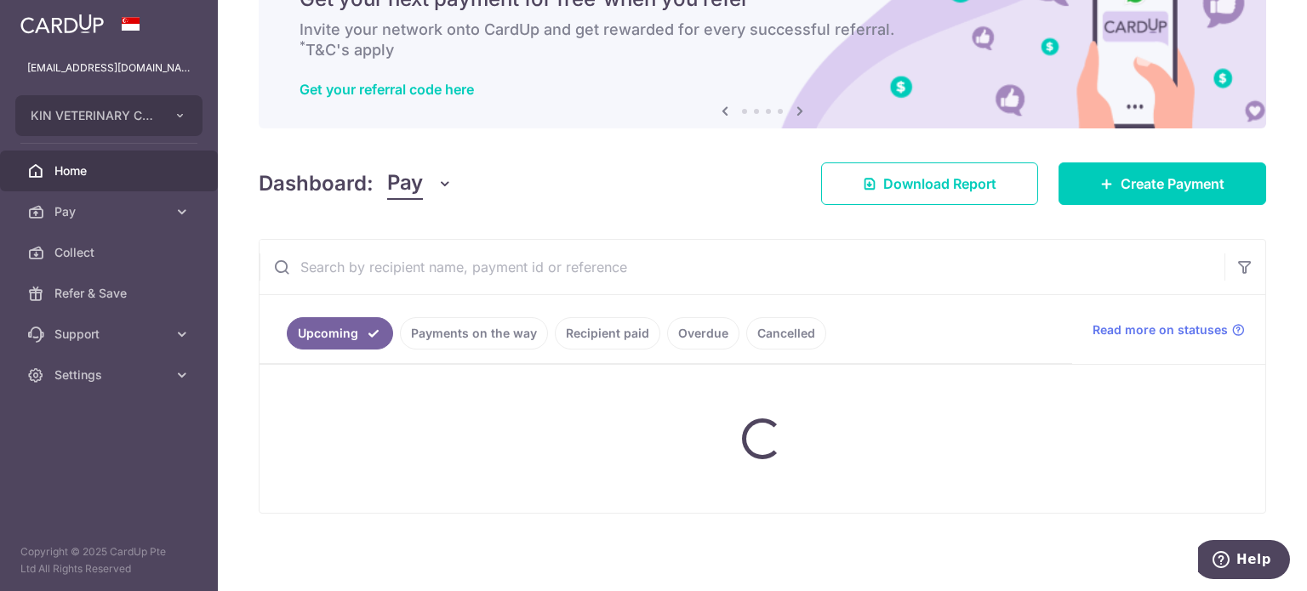
scroll to position [354, 0]
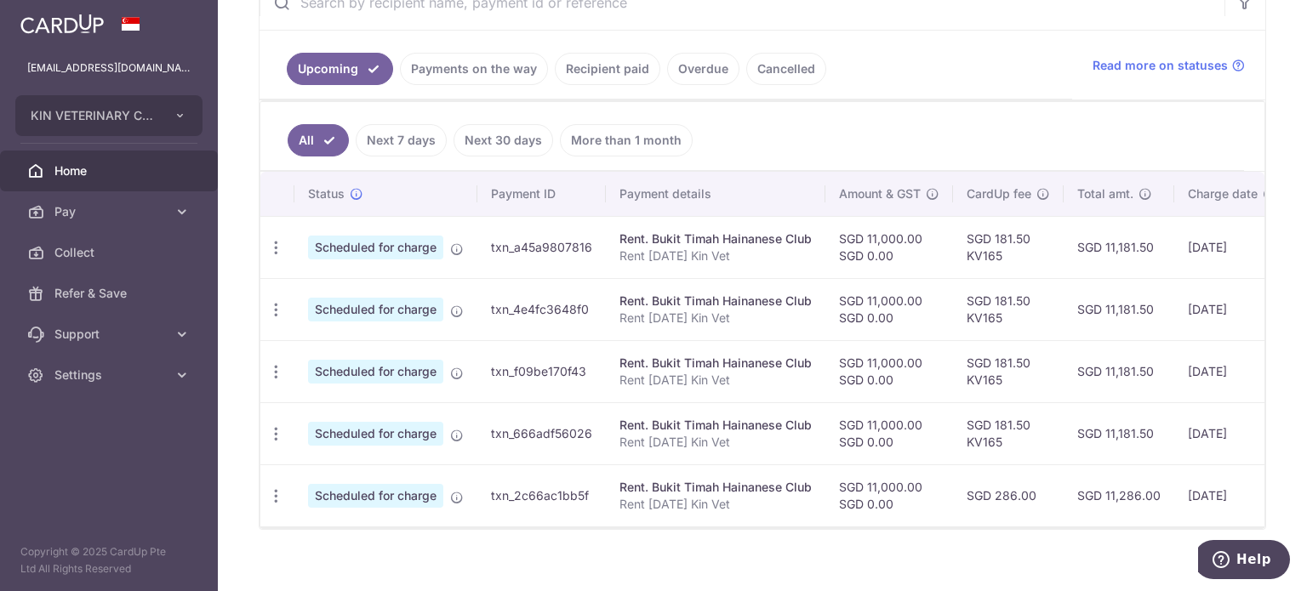
click at [471, 71] on link "Payments on the way" at bounding box center [474, 69] width 148 height 32
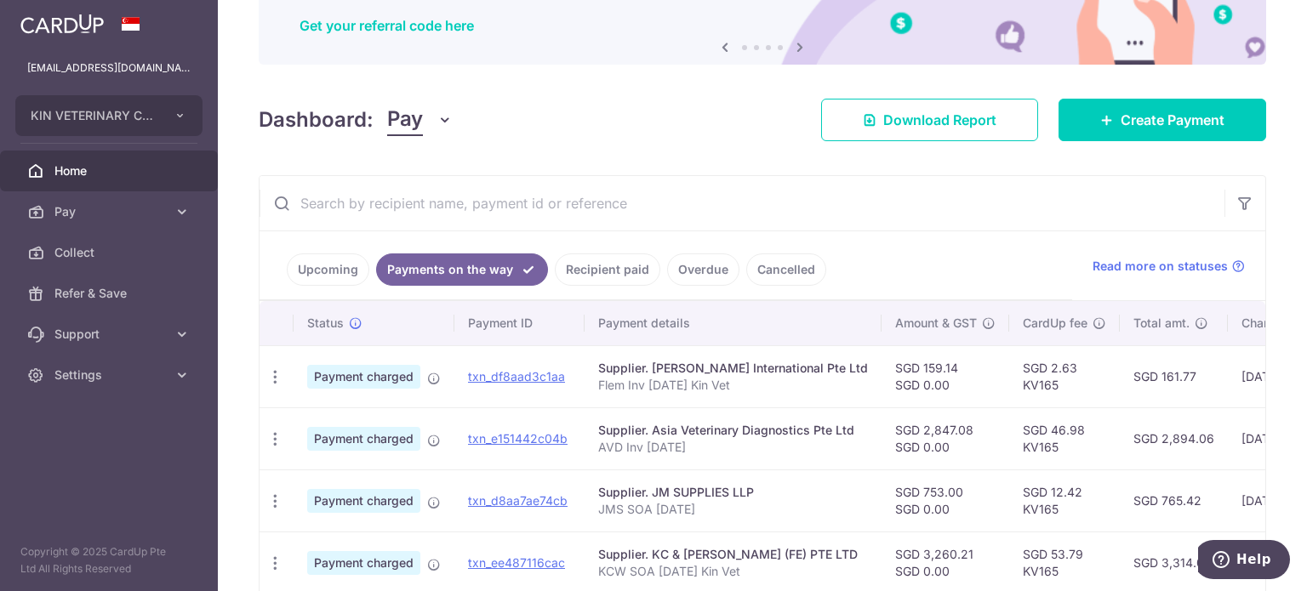
scroll to position [151, 0]
